Goal: Information Seeking & Learning: Learn about a topic

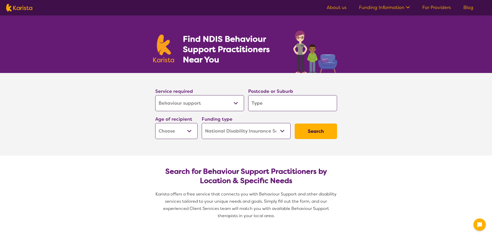
select select "Behaviour support"
select select "NDIS"
select select "Behaviour support"
select select "NDIS"
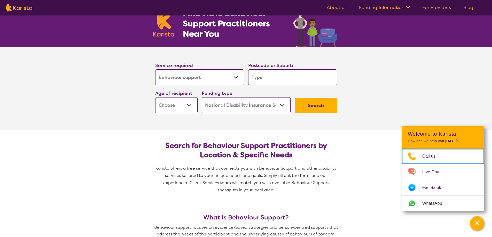
click at [259, 77] on input "search" at bounding box center [292, 77] width 89 height 16
click at [260, 81] on input "search" at bounding box center [292, 77] width 89 height 16
type input "m"
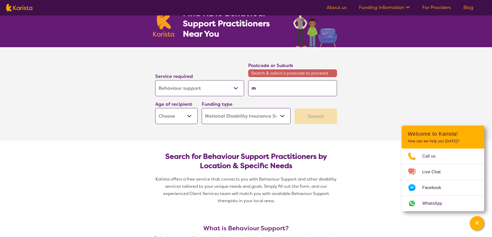
type input "mt"
type input "mt e"
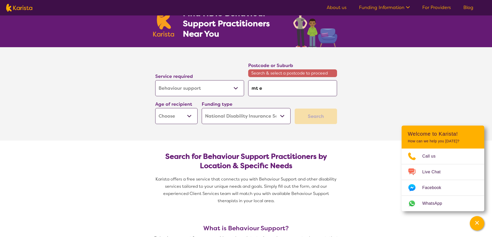
type input "mt e"
type input "mt el"
type input "mt [PERSON_NAME]"
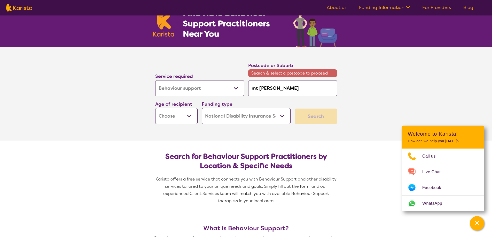
type input "mt eliz"
type input "[DEMOGRAPHIC_DATA]"
click at [295, 86] on input "[DEMOGRAPHIC_DATA]" at bounding box center [292, 88] width 89 height 16
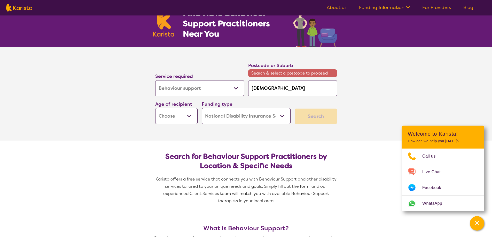
click at [295, 86] on input "[DEMOGRAPHIC_DATA]" at bounding box center [292, 88] width 89 height 16
type input "[DEMOGRAPHIC_DATA]"
type input "[DEMOGRAPHIC_DATA][PERSON_NAME]"
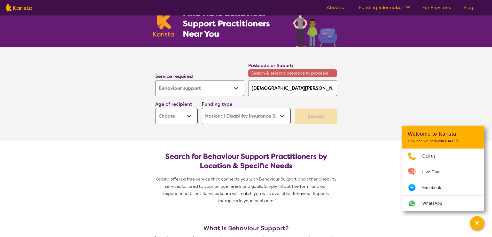
type input "mt [PERSON_NAME]"
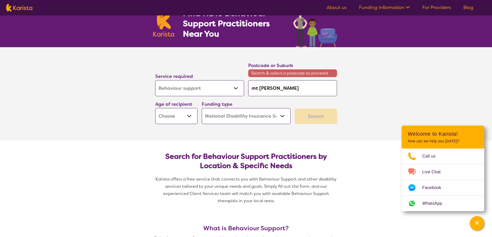
type input "mt [PERSON_NAME]"
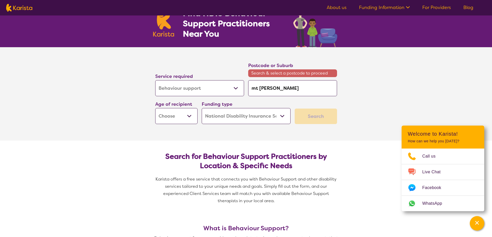
type input "mt [PERSON_NAME]"
drag, startPoint x: 291, startPoint y: 88, endPoint x: 244, endPoint y: 89, distance: 46.5
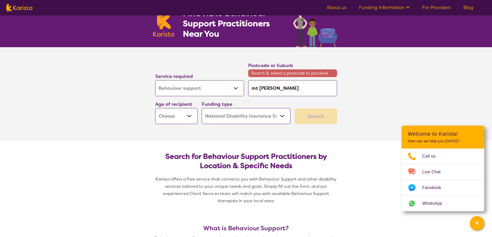
click at [244, 89] on div "Service required Allied Health Assistant Assessment ([MEDICAL_DATA] or [MEDICAL…" at bounding box center [246, 93] width 186 height 67
type input "3"
type input "39"
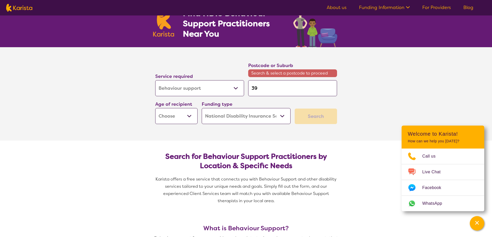
type input "393"
type input "3930"
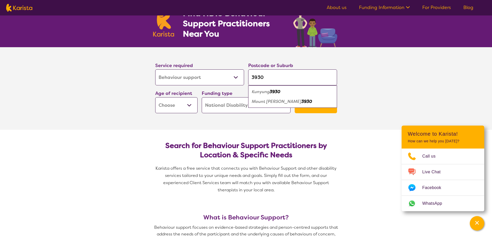
type input "3930"
click at [272, 104] on em "Mount [PERSON_NAME]" at bounding box center [277, 101] width 50 height 5
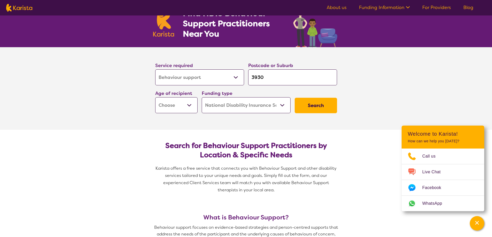
click at [188, 105] on select "Early Childhood - 0 to 9 Child - 10 to 11 Adolescent - 12 to 17 Adult - 18 to 6…" at bounding box center [176, 105] width 42 height 16
select select "EC"
click at [155, 97] on select "Early Childhood - 0 to 9 Child - 10 to 11 Adolescent - 12 to 17 Adult - 18 to 6…" at bounding box center [176, 105] width 42 height 16
select select "EC"
click at [313, 108] on button "Search" at bounding box center [315, 105] width 42 height 15
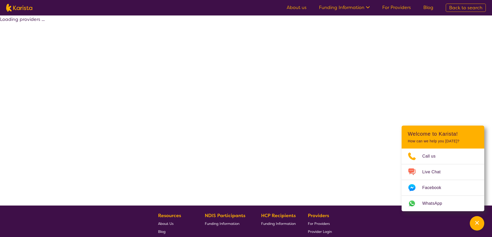
select select "by_score"
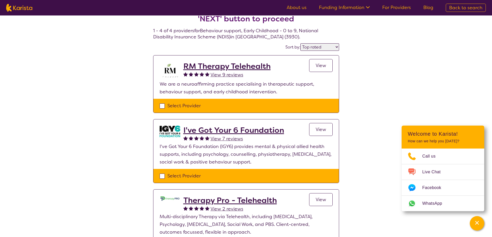
scroll to position [26, 0]
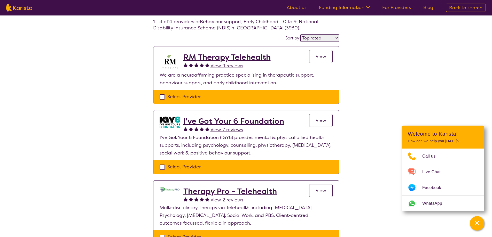
click at [220, 59] on h2 "RM Therapy Telehealth" at bounding box center [226, 57] width 87 height 9
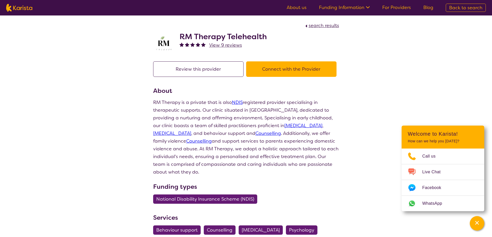
scroll to position [26, 0]
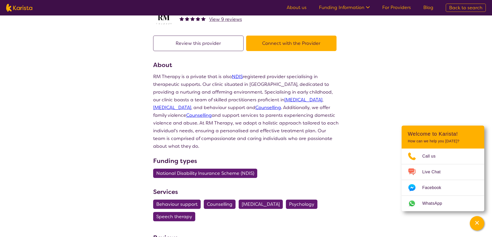
select select "by_score"
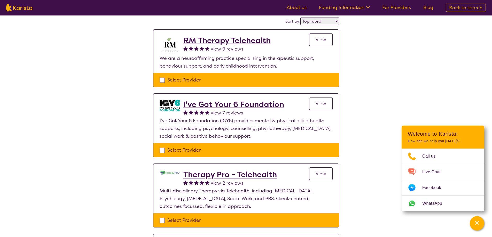
scroll to position [52, 0]
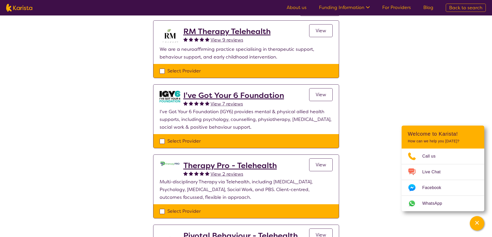
click at [249, 95] on h2 "I've Got Your 6 Foundation" at bounding box center [233, 95] width 101 height 9
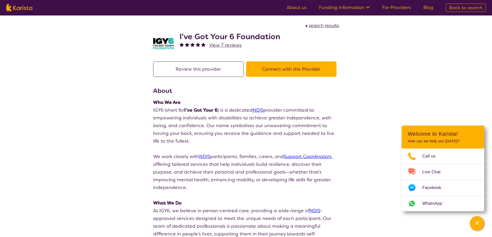
scroll to position [52, 0]
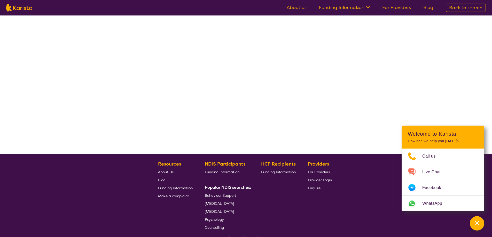
select select "by_score"
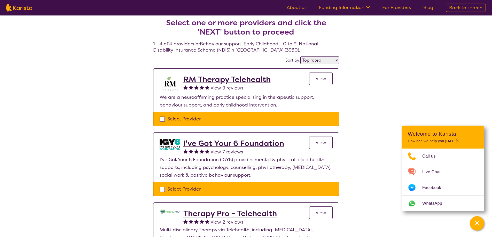
scroll to position [0, 0]
